Goal: Use online tool/utility: Utilize a website feature to perform a specific function

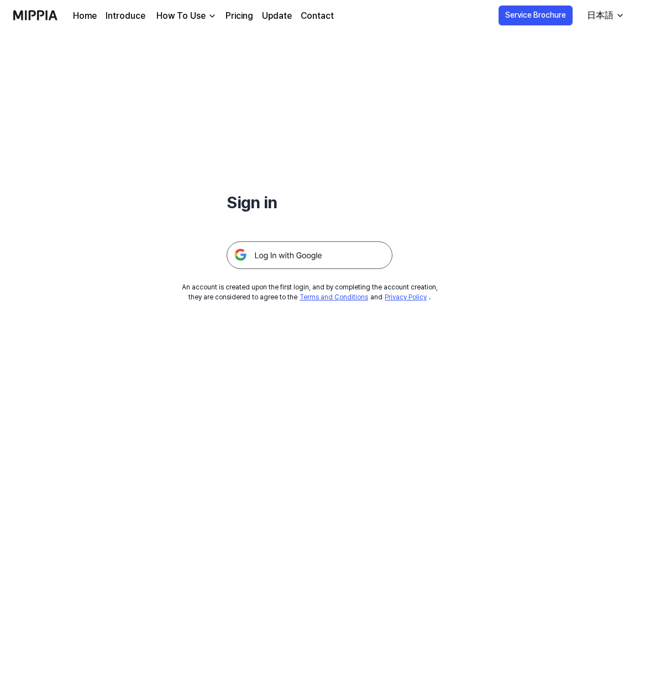
click at [293, 253] on img at bounding box center [309, 255] width 166 height 28
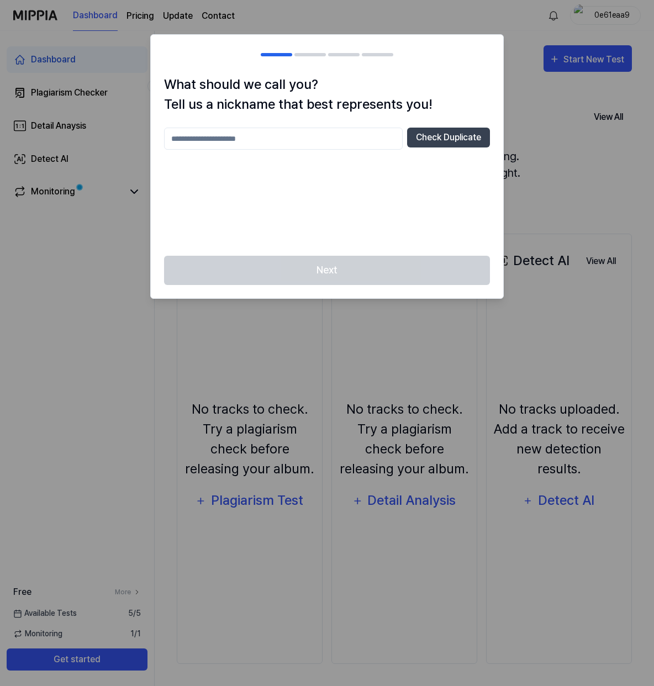
click at [268, 140] on input "text" at bounding box center [283, 139] width 239 height 22
type input "********"
click at [456, 144] on button "Check Duplicate" at bounding box center [448, 138] width 83 height 20
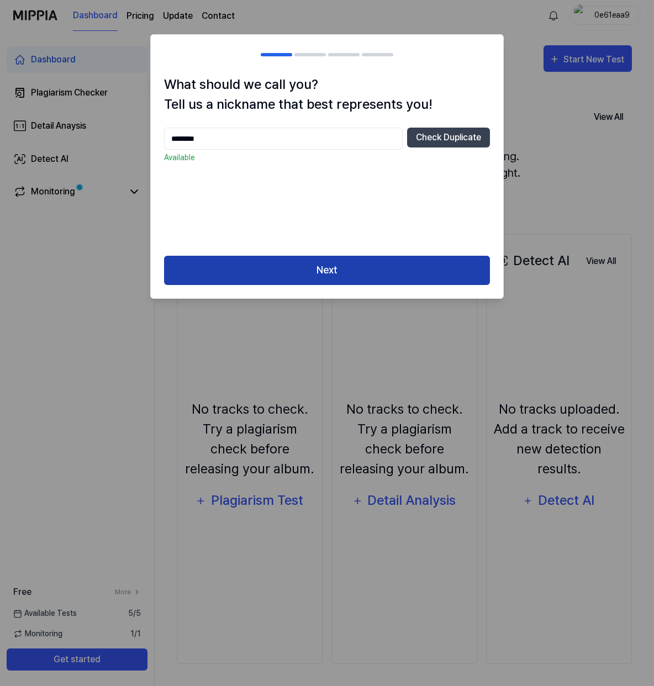
click at [323, 271] on button "Next" at bounding box center [327, 270] width 326 height 29
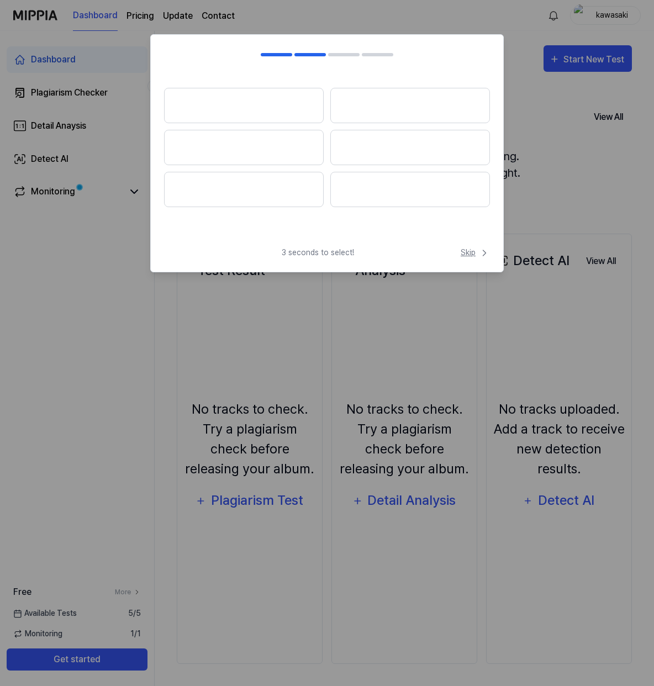
click at [468, 255] on span "Skip" at bounding box center [475, 253] width 29 height 12
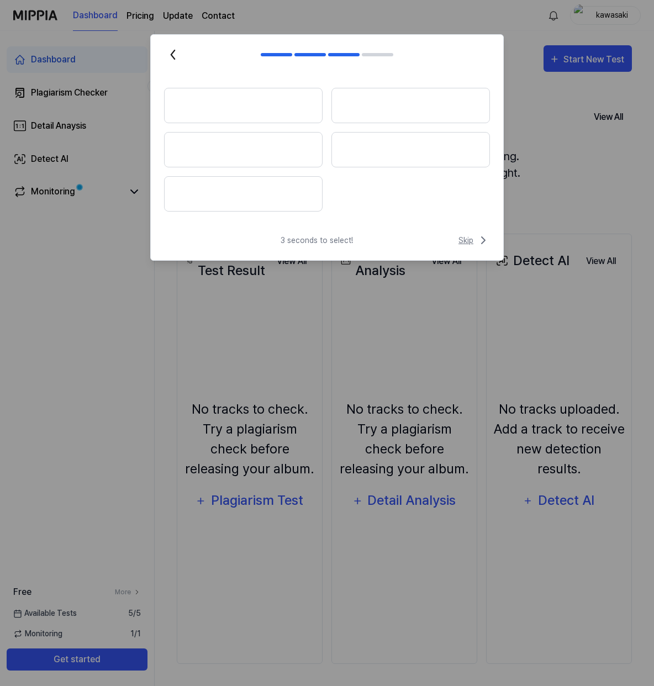
click at [466, 241] on span "Skip" at bounding box center [473, 240] width 31 height 13
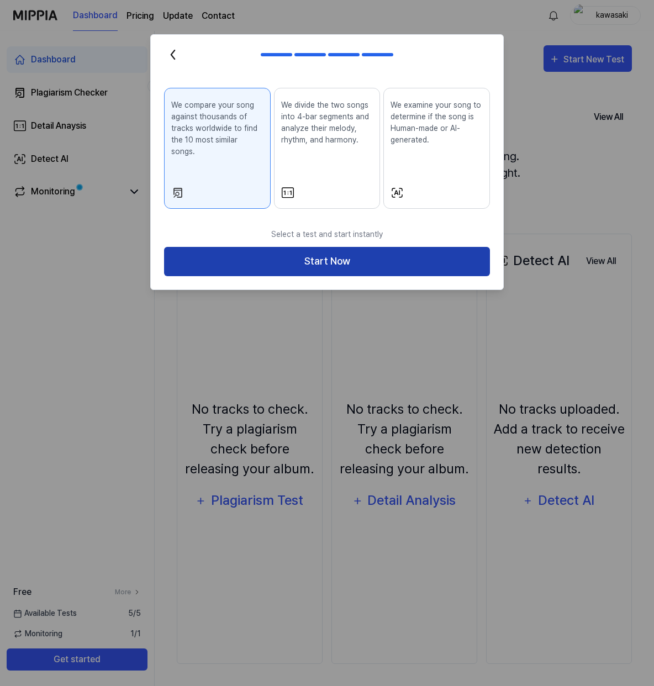
click at [328, 252] on button "Start Now" at bounding box center [327, 261] width 326 height 29
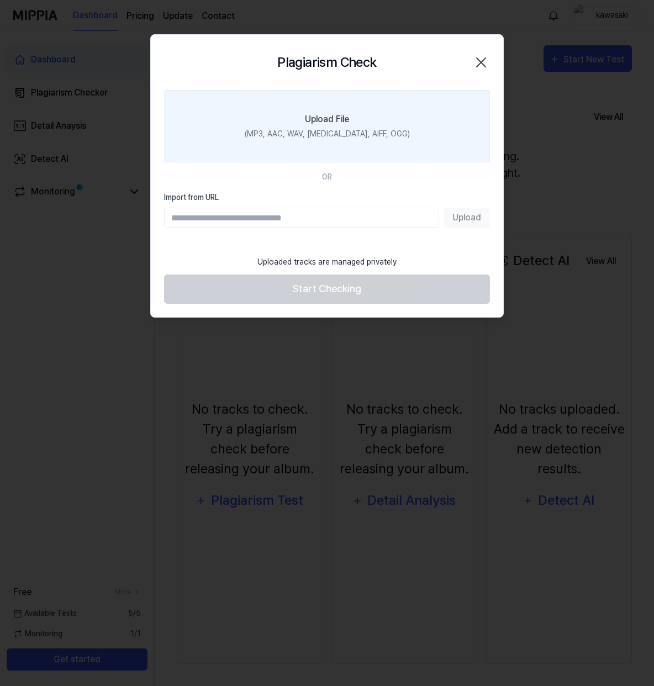
drag, startPoint x: 326, startPoint y: 130, endPoint x: 322, endPoint y: 140, distance: 10.2
click at [325, 130] on div "(MP3, AAC, WAV, FLAC, AIFF, OGG)" at bounding box center [327, 134] width 165 height 12
click at [297, 120] on label "Upload File (MP3, AAC, WAV, FLAC, AIFF, OGG)" at bounding box center [327, 126] width 326 height 72
click at [0, 0] on input "Upload File (MP3, AAC, WAV, FLAC, AIFF, OGG)" at bounding box center [0, 0] width 0 height 0
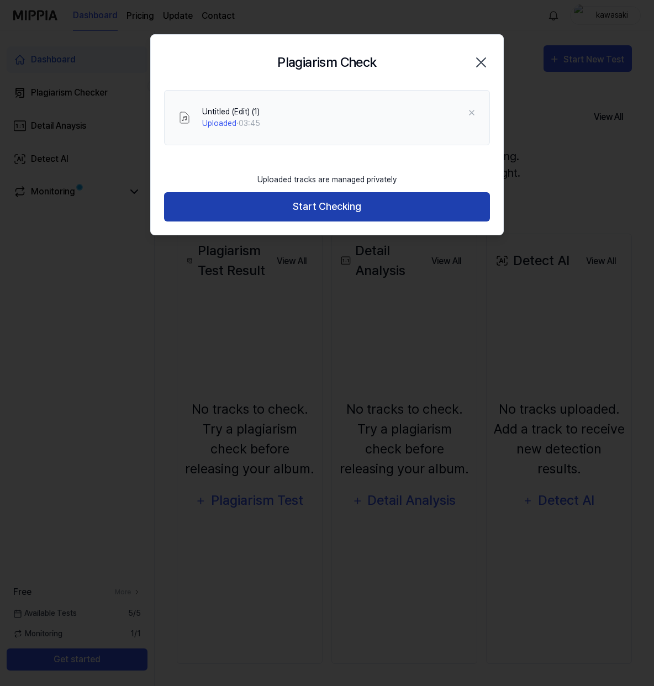
click at [329, 207] on button "Start Checking" at bounding box center [327, 206] width 326 height 29
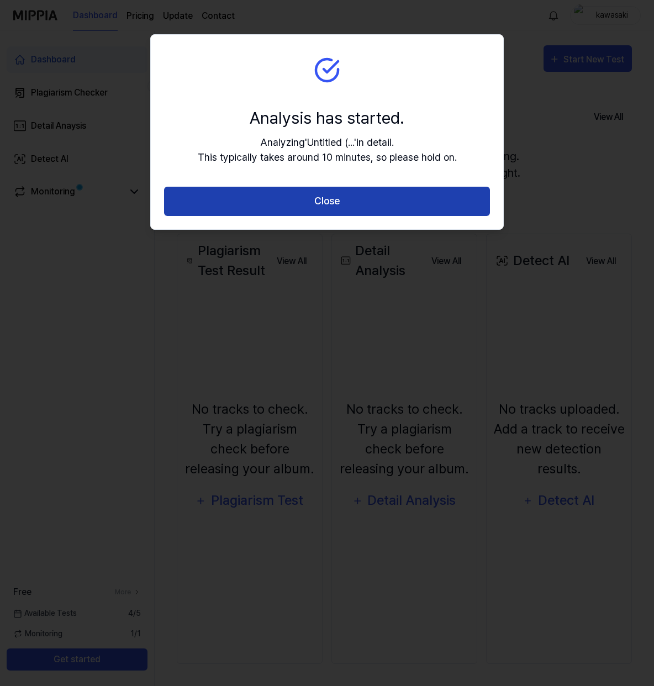
click at [342, 201] on button "Close" at bounding box center [327, 201] width 326 height 29
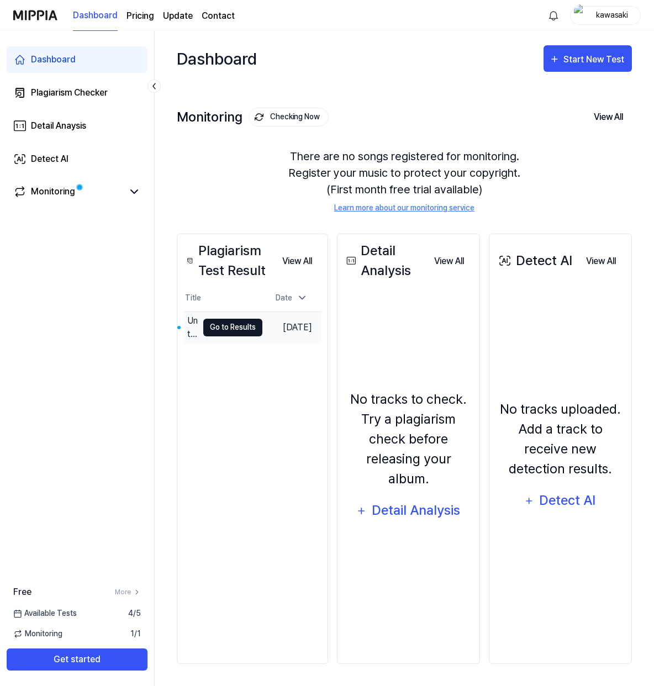
click at [234, 325] on button "Go to Results" at bounding box center [232, 328] width 59 height 18
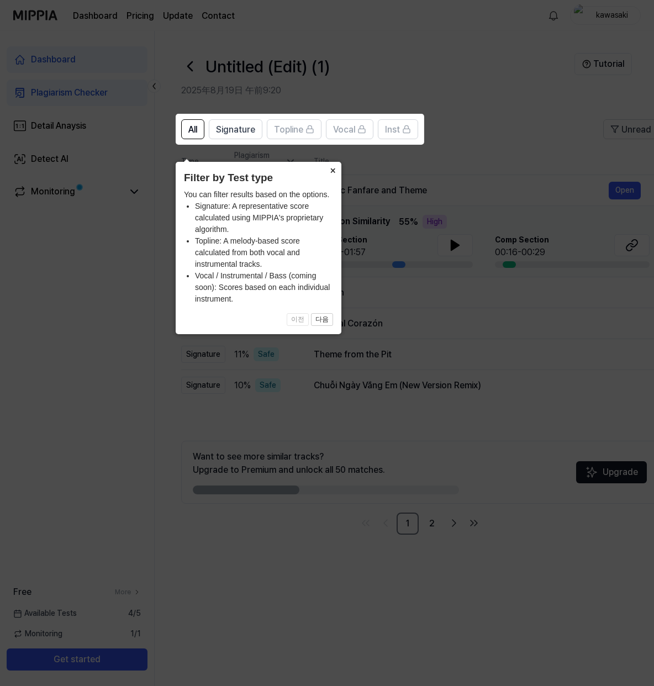
click at [335, 162] on button "×" at bounding box center [333, 169] width 18 height 15
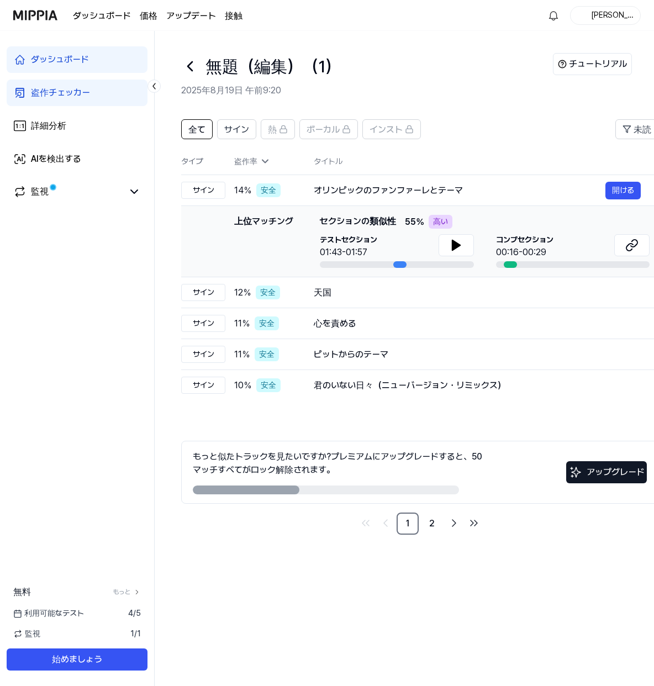
click at [455, 73] on div "無題（編集）（1）" at bounding box center [367, 66] width 372 height 27
click at [70, 93] on font "盗作チェッカー" at bounding box center [60, 92] width 59 height 10
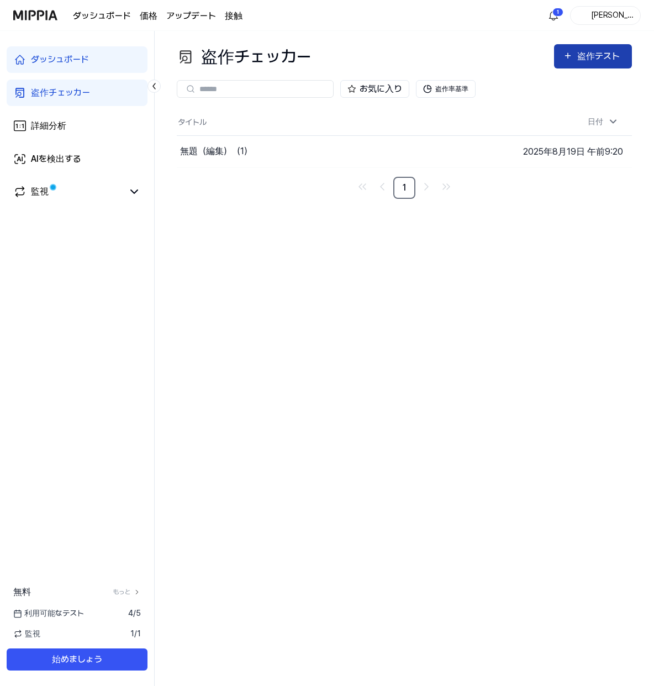
click at [594, 56] on font "盗作テスト" at bounding box center [598, 56] width 43 height 10
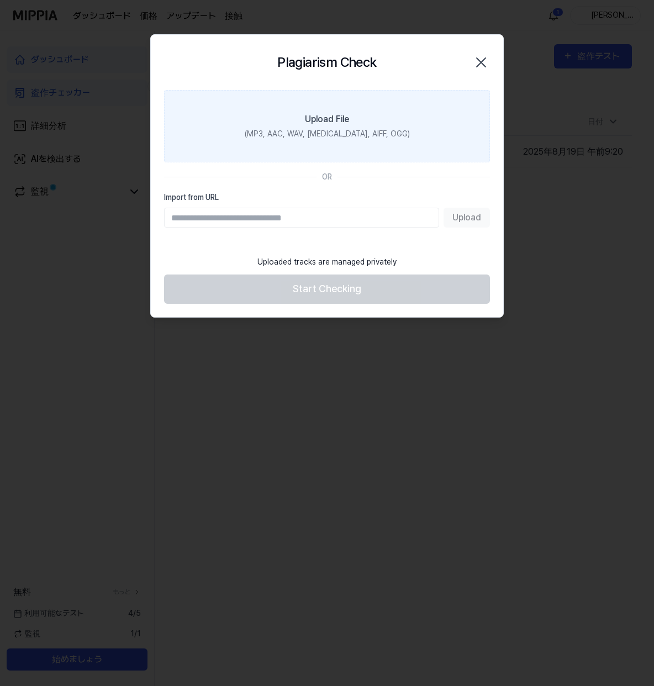
click at [309, 117] on div "Upload File" at bounding box center [327, 119] width 44 height 13
click at [0, 0] on input "Upload File (MP3, AAC, WAV, FLAC, AIFF, OGG)" at bounding box center [0, 0] width 0 height 0
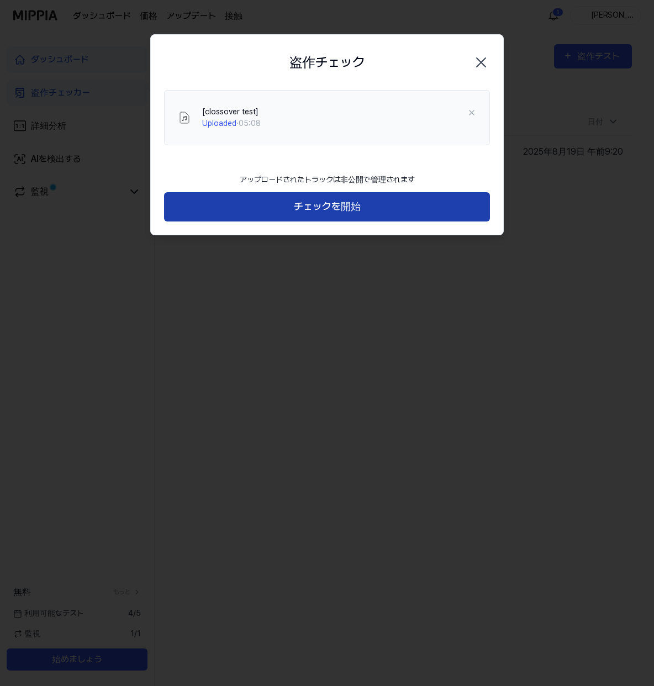
click at [331, 209] on font "チェックを開始" at bounding box center [327, 207] width 67 height 12
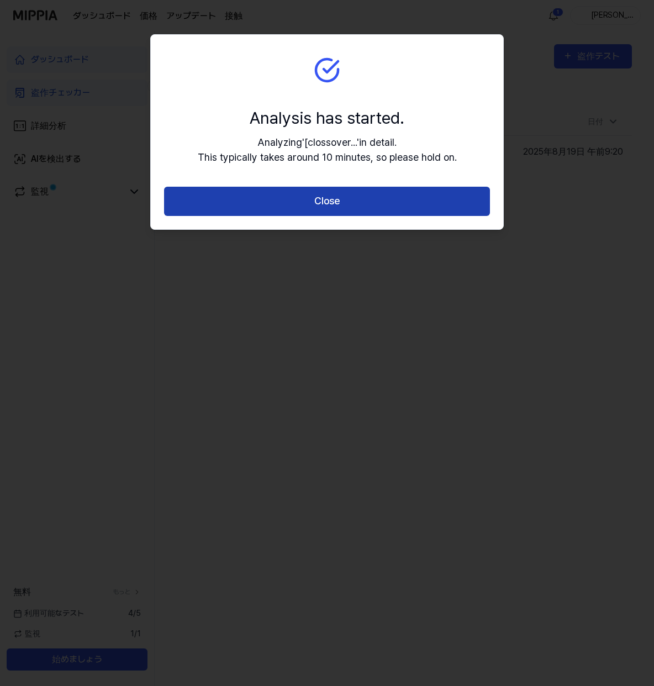
click at [317, 208] on button "Close" at bounding box center [327, 201] width 326 height 29
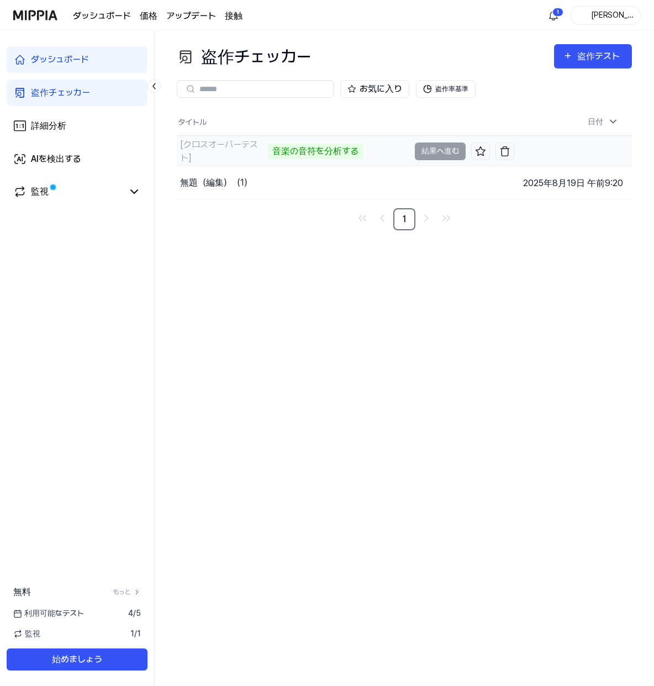
click at [231, 147] on font "[クロスオーバーテスト]" at bounding box center [219, 151] width 78 height 24
click at [289, 149] on font "音楽の音符を分析する" at bounding box center [315, 151] width 86 height 10
click at [568, 355] on div "盗作チェッカー 盗作テスト 盗作チェッカー 詳細分析 AIを検出する お気に入り 盗作率基準 タイトル 日付 [クロスオーバーテスト] 音楽の音符を分析する …" at bounding box center [404, 358] width 499 height 655
click at [565, 309] on div "盗作チェッカー 盗作テスト 盗作チェッカー 詳細分析 AIを検出する お気に入り 盗作率基準 タイトル 日付 [クロスオーバーテスト] 音楽の音符を分析する …" at bounding box center [404, 358] width 499 height 655
click at [434, 149] on font "結果へ進む" at bounding box center [440, 150] width 38 height 9
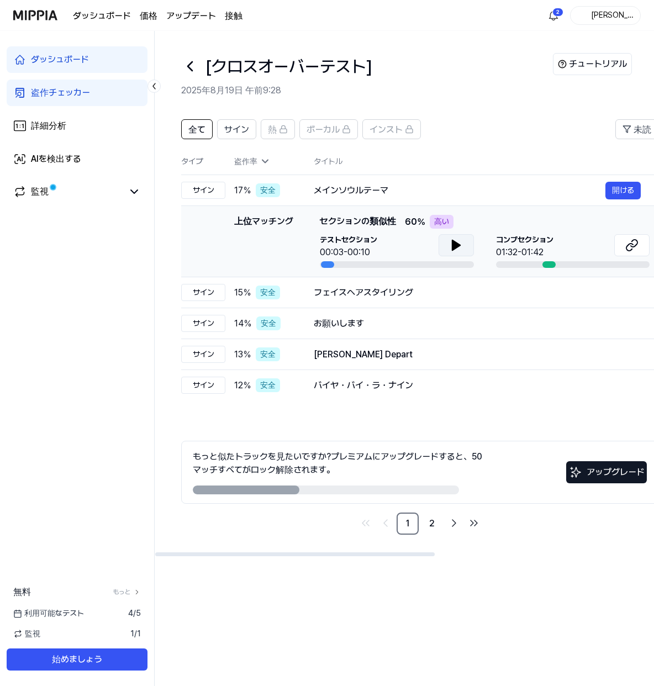
click at [452, 243] on icon at bounding box center [456, 245] width 8 height 10
click at [621, 190] on font "開ける" at bounding box center [623, 190] width 22 height 9
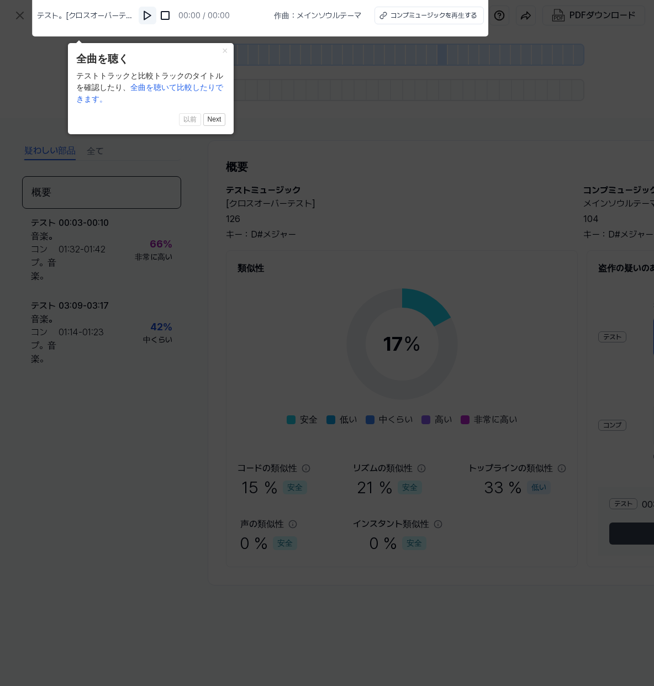
drag, startPoint x: 143, startPoint y: 14, endPoint x: 148, endPoint y: 22, distance: 9.2
click at [143, 14] on img at bounding box center [147, 15] width 11 height 11
click at [225, 50] on font "×" at bounding box center [225, 50] width 6 height 11
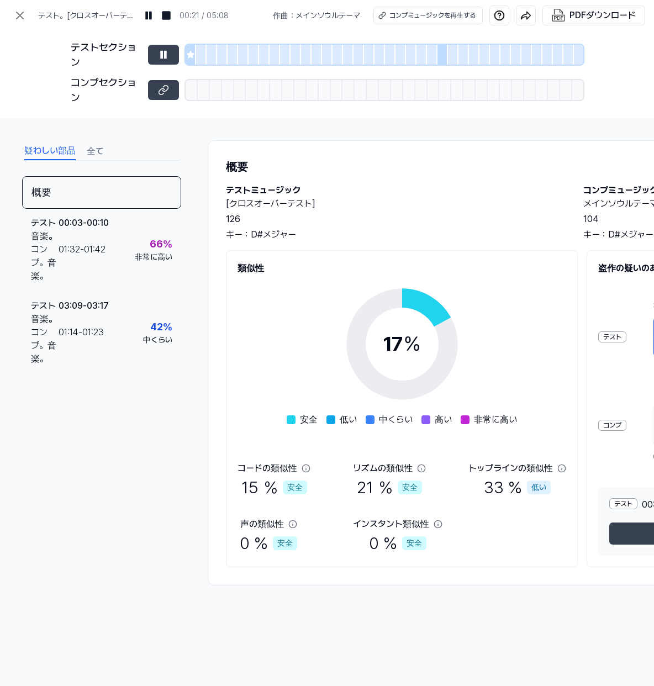
click at [427, 171] on h1 "概要" at bounding box center [572, 167] width 693 height 17
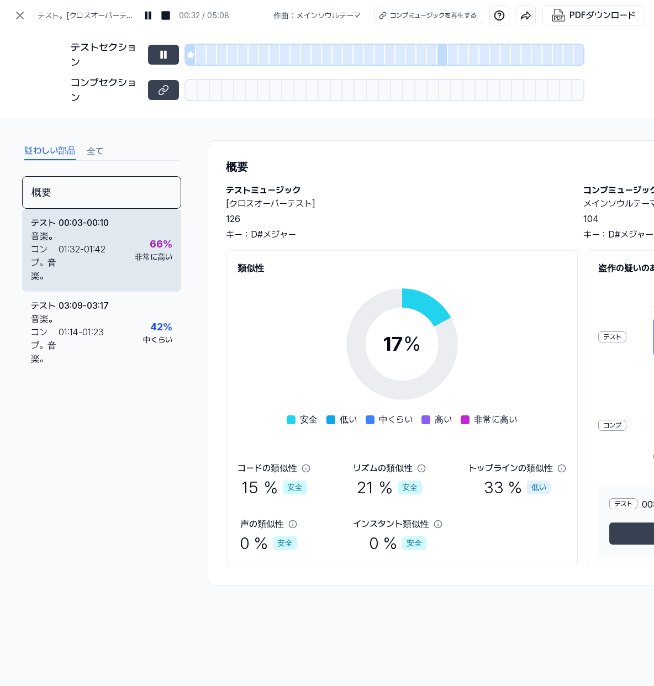
click at [150, 253] on font "非常に高い" at bounding box center [154, 256] width 38 height 9
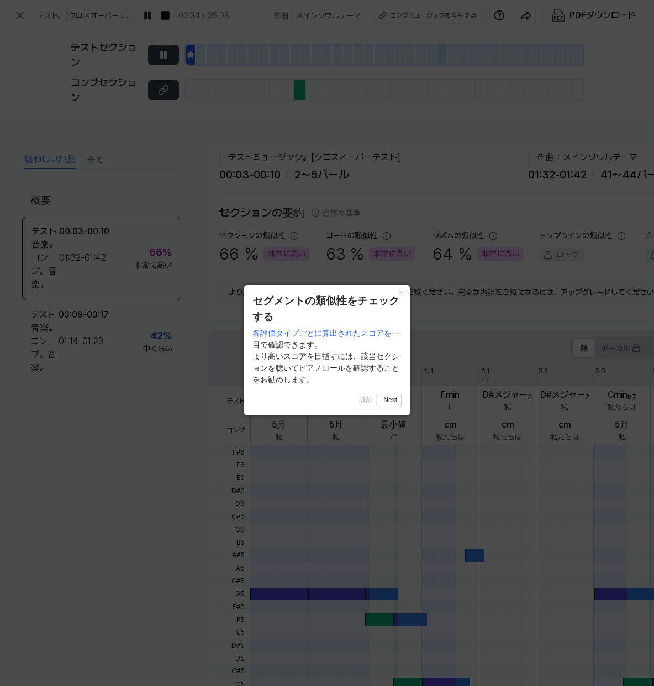
click at [400, 292] on font "×" at bounding box center [401, 292] width 6 height 11
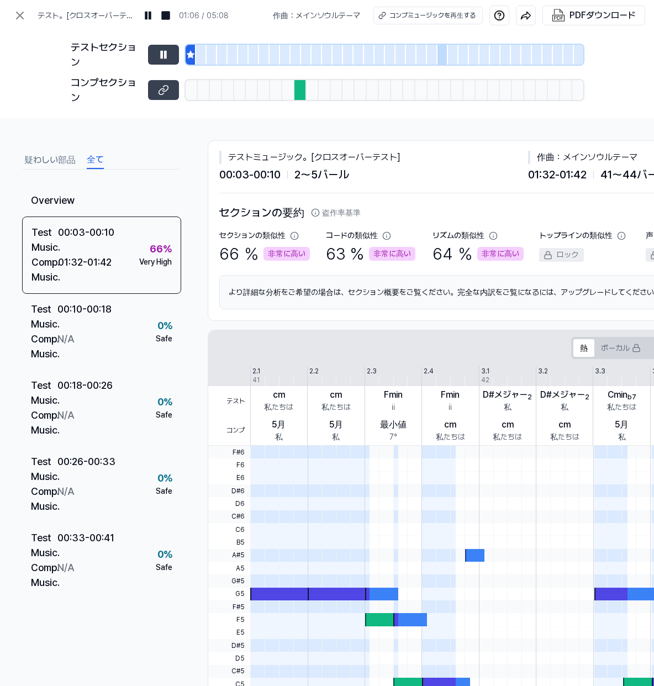
click at [98, 160] on font "全て" at bounding box center [95, 159] width 17 height 10
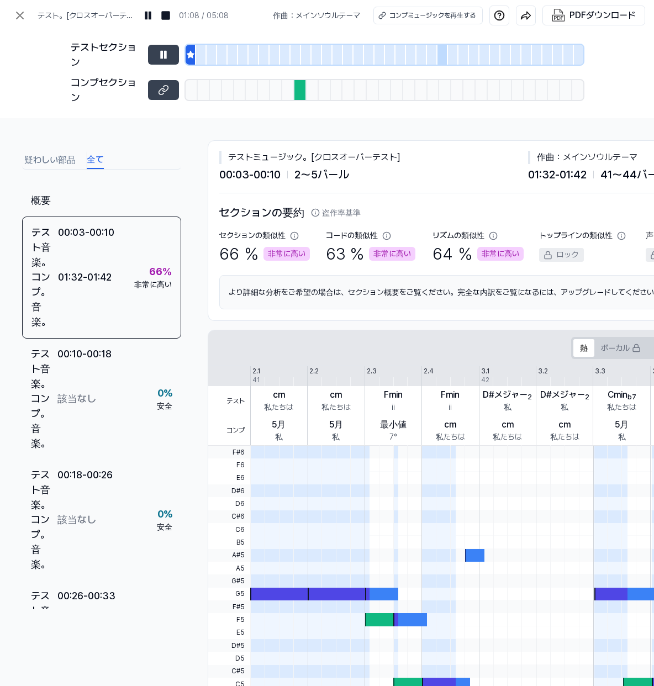
click at [58, 159] on font "疑わしい部品" at bounding box center [49, 160] width 51 height 10
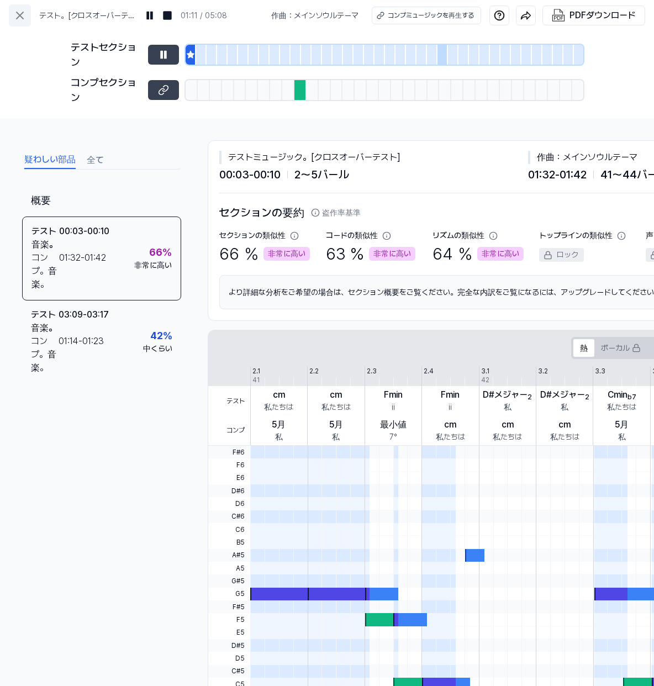
click at [16, 13] on icon at bounding box center [19, 15] width 13 height 13
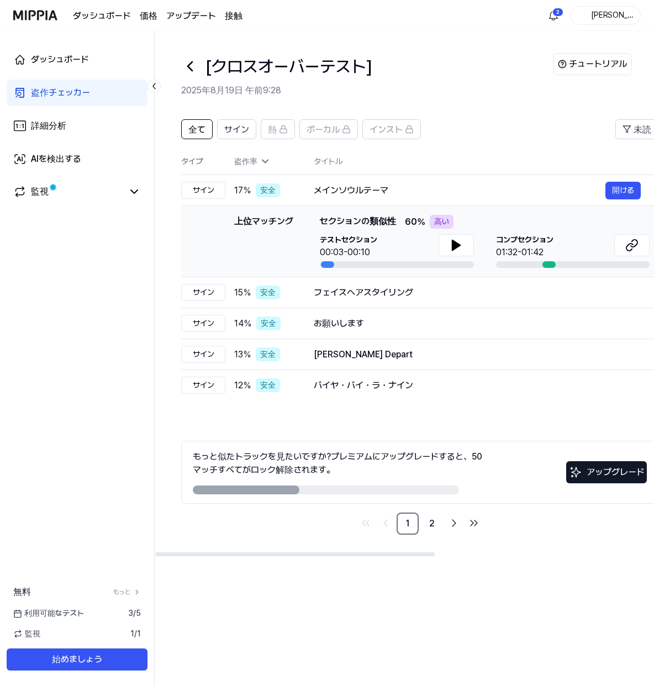
click at [484, 116] on div "全て サイン 熱 ボーカル インスト 未読 全て サイン 熱 ボーカル インスト タイプ 盗作率 タイトル 高レート 未読 サイン 17 ％ 安全 メインソウ…" at bounding box center [600, 332] width 890 height 449
click at [64, 91] on font "盗作チェッカー" at bounding box center [60, 92] width 59 height 10
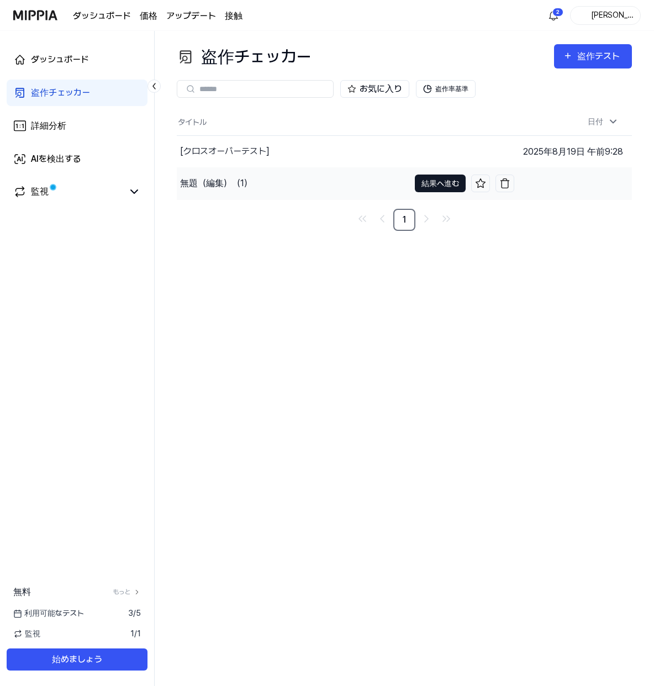
drag, startPoint x: 450, startPoint y: 181, endPoint x: 441, endPoint y: 181, distance: 8.8
click at [449, 181] on font "結果へ進む" at bounding box center [440, 183] width 38 height 9
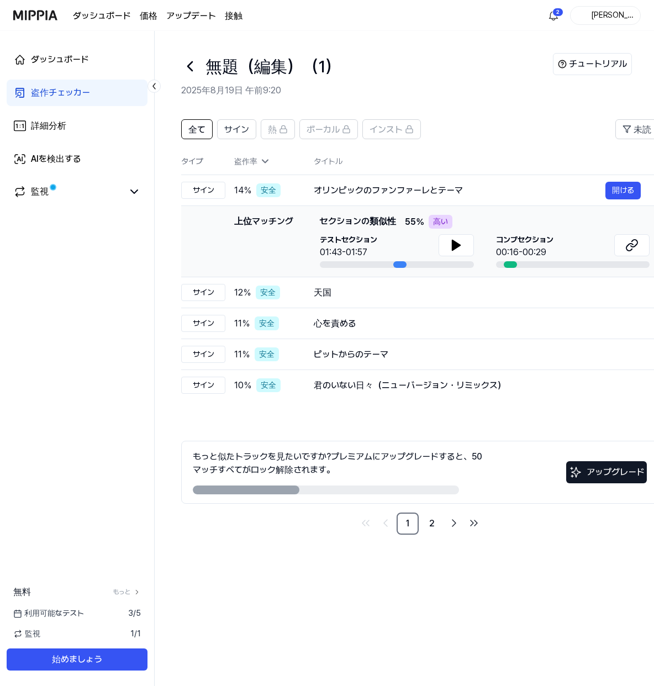
click at [46, 91] on font "盗作チェッカー" at bounding box center [60, 92] width 59 height 10
